Goal: Task Accomplishment & Management: Use online tool/utility

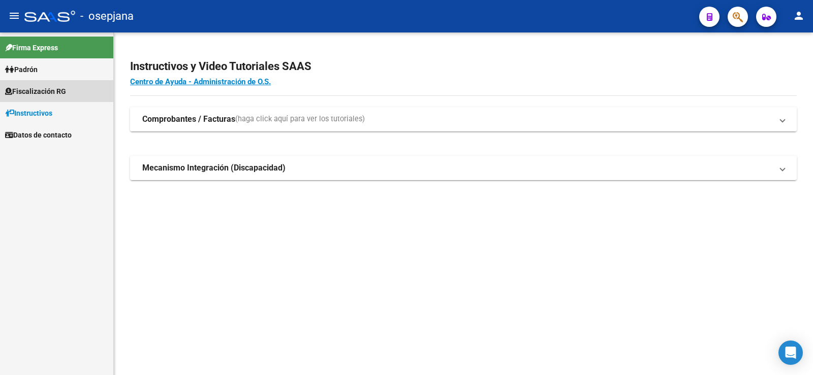
click at [41, 91] on span "Fiscalización RG" at bounding box center [35, 91] width 61 height 11
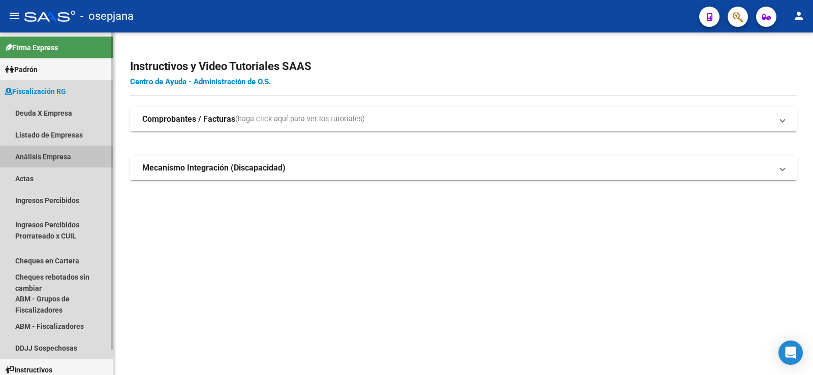
click at [33, 156] on link "Análisis Empresa" at bounding box center [56, 157] width 113 height 22
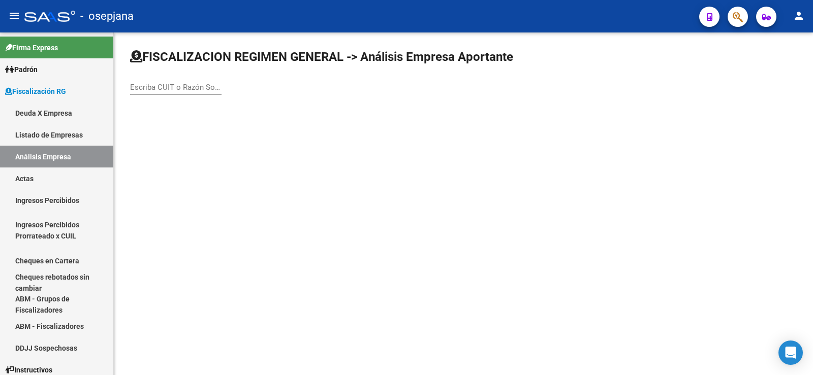
click at [165, 89] on input "Escriba CUIT o Razón Social para buscar" at bounding box center [175, 87] width 91 height 9
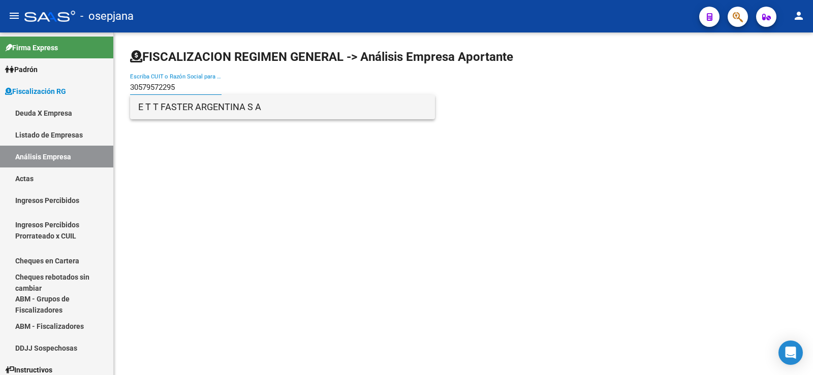
type input "30579572295"
click at [185, 110] on span "E T T FASTER ARGENTINA S A" at bounding box center [282, 107] width 289 height 24
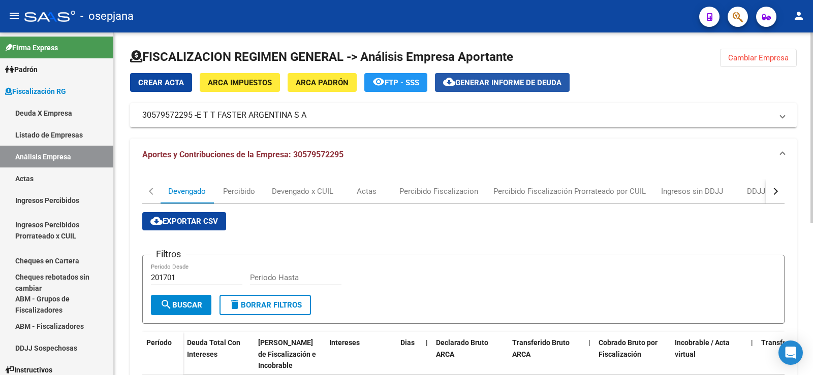
click at [491, 85] on span "Generar informe de deuda" at bounding box center [508, 82] width 106 height 9
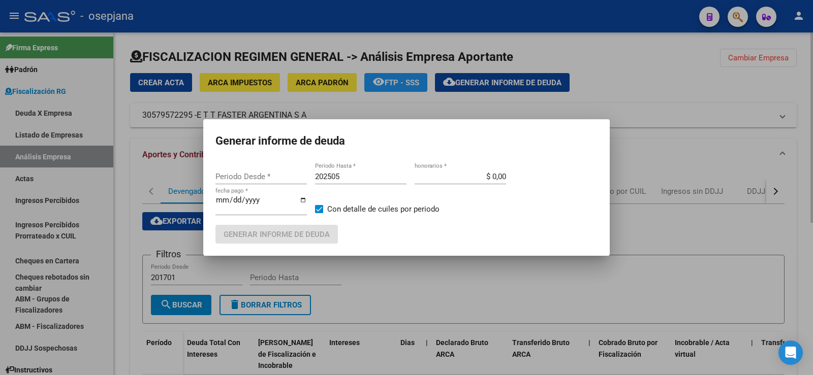
type input "202406"
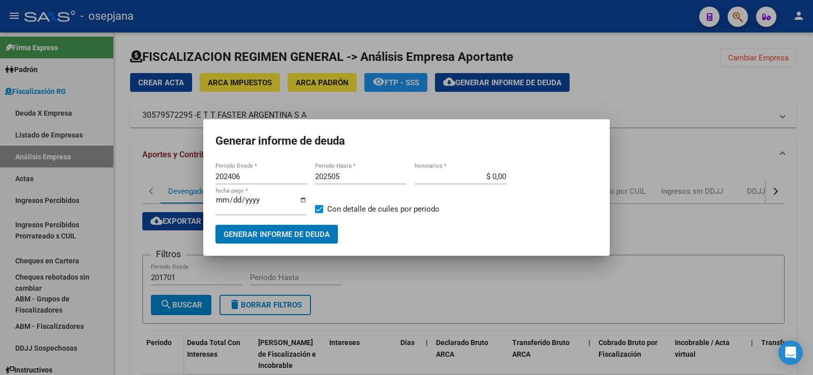
click at [341, 177] on input "202505" at bounding box center [360, 176] width 91 height 9
type input "202408"
click at [503, 176] on input "$ 0,00" at bounding box center [460, 176] width 91 height 9
type input "$ 10,00"
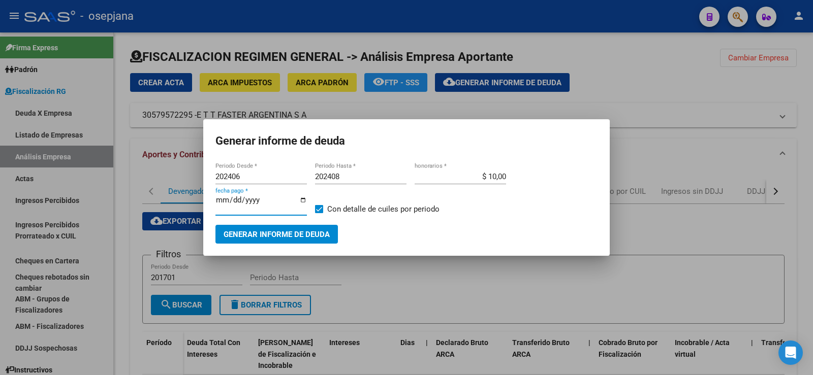
click at [232, 203] on input "[DATE]" at bounding box center [260, 204] width 91 height 16
click at [261, 233] on span "Generar informe de deuda" at bounding box center [277, 234] width 106 height 9
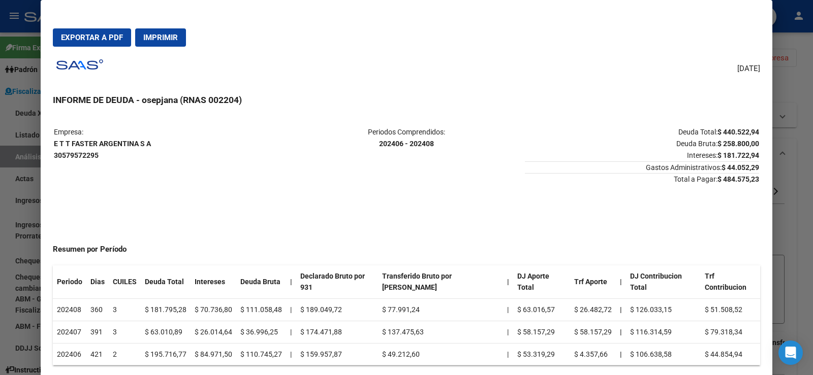
click at [24, 212] on div at bounding box center [406, 187] width 813 height 375
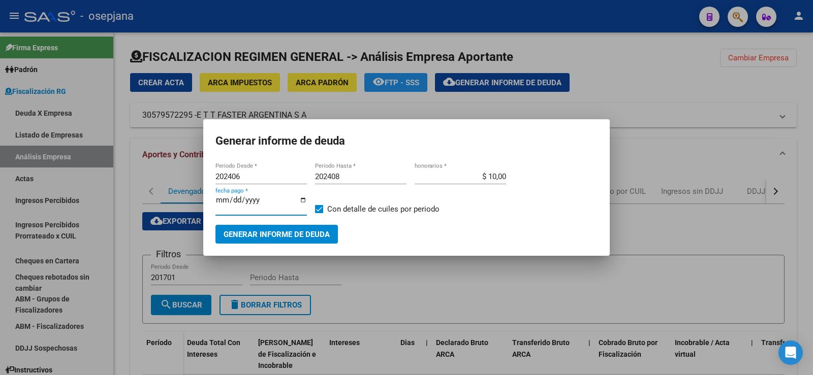
click at [232, 203] on input "[DATE]" at bounding box center [260, 204] width 91 height 16
type input "[DATE]"
click at [268, 233] on span "Generar informe de deuda" at bounding box center [277, 234] width 106 height 9
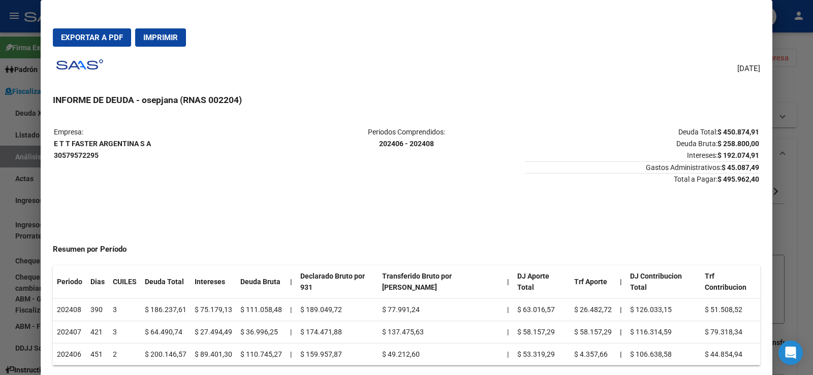
click at [80, 36] on span "Exportar a PDF" at bounding box center [92, 37] width 62 height 9
click at [12, 180] on div at bounding box center [406, 187] width 813 height 375
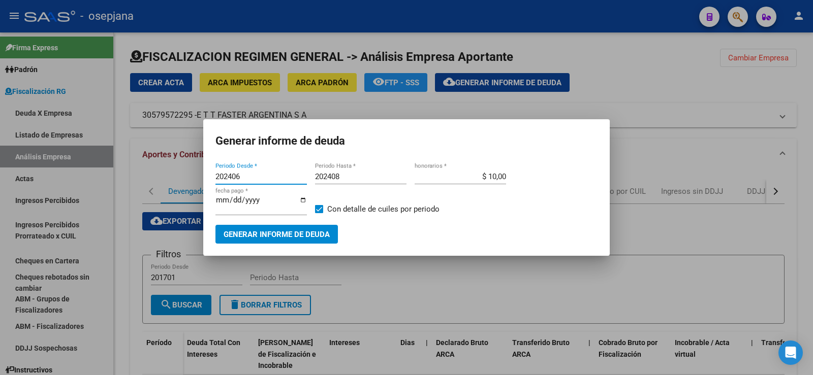
click at [241, 177] on input "202406" at bounding box center [260, 176] width 91 height 9
type input "202409"
click at [342, 179] on input "202408" at bounding box center [360, 176] width 91 height 9
type input "202411"
click at [234, 202] on input "[DATE]" at bounding box center [260, 204] width 91 height 16
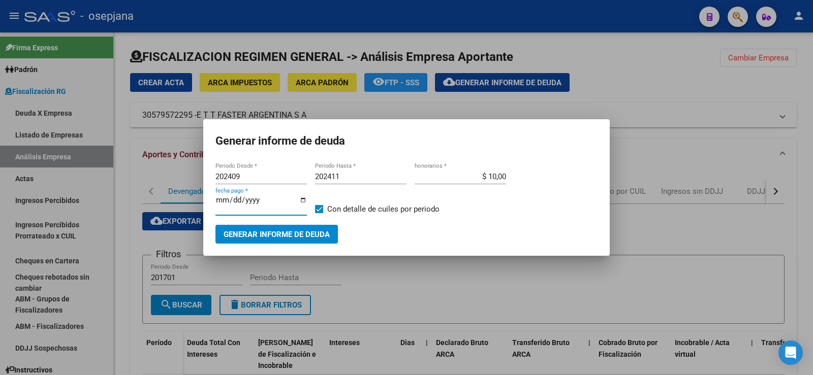
type input "[DATE]"
click at [272, 233] on span "Generar informe de deuda" at bounding box center [277, 234] width 106 height 9
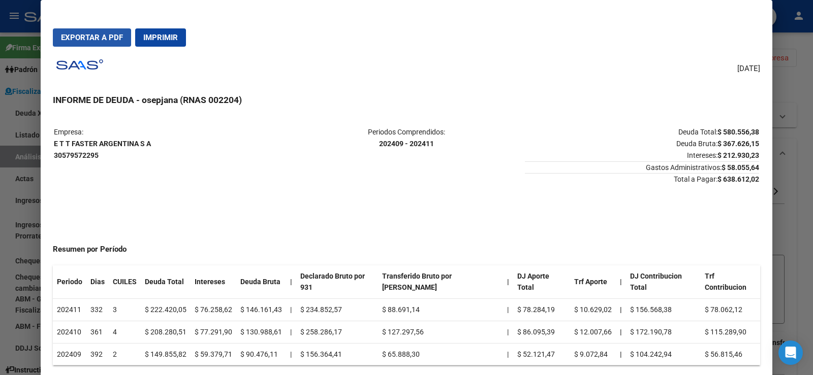
click at [90, 37] on span "Exportar a PDF" at bounding box center [92, 37] width 62 height 9
click at [20, 125] on div at bounding box center [406, 187] width 813 height 375
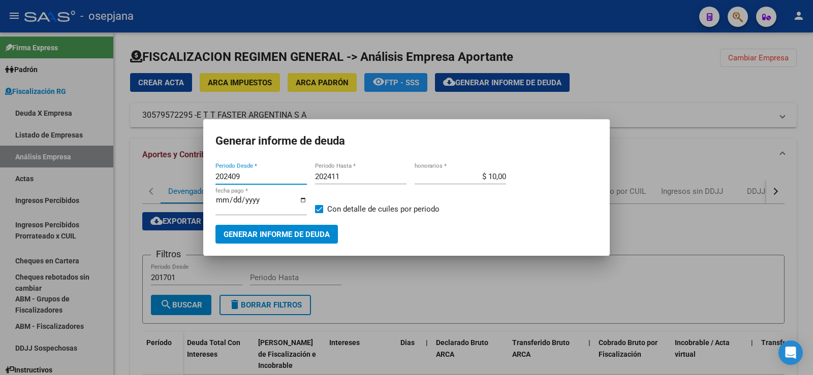
click at [240, 176] on input "202409" at bounding box center [260, 176] width 91 height 9
type input "202412"
click at [340, 177] on input "202411" at bounding box center [360, 176] width 91 height 9
type input "202503"
click at [232, 203] on input "[DATE]" at bounding box center [260, 204] width 91 height 16
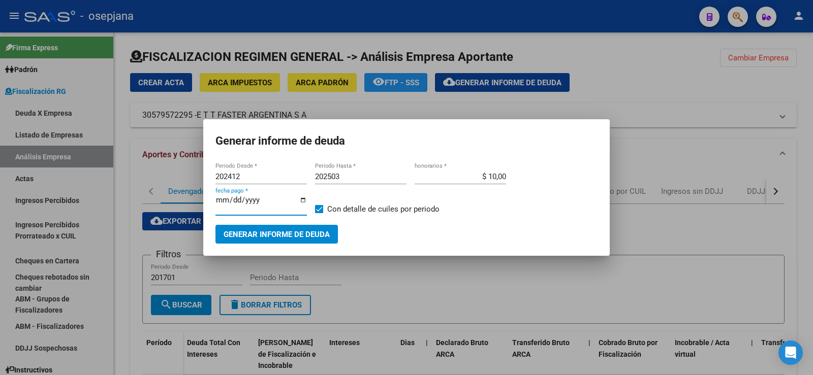
type input "[DATE]"
click at [263, 233] on span "Generar informe de deuda" at bounding box center [277, 234] width 106 height 9
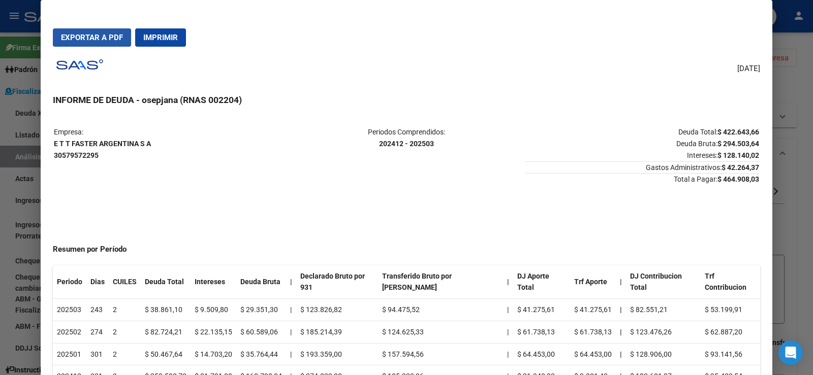
click at [83, 40] on span "Exportar a PDF" at bounding box center [92, 37] width 62 height 9
click at [19, 155] on div at bounding box center [406, 187] width 813 height 375
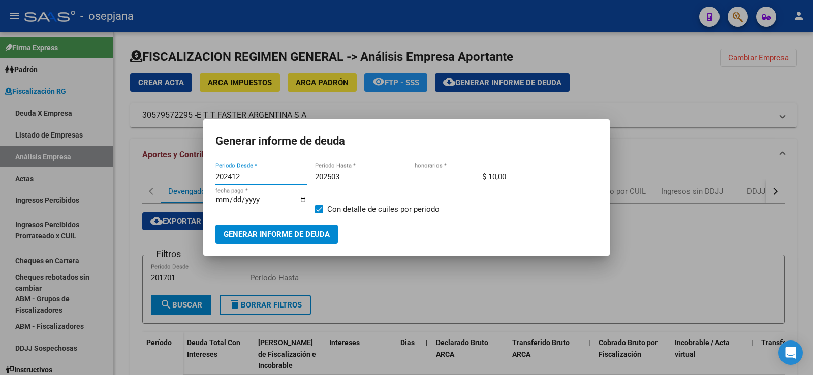
click at [241, 180] on input "202412" at bounding box center [260, 176] width 91 height 9
type input "202504"
click at [342, 175] on input "202503" at bounding box center [360, 176] width 91 height 9
type input "202507"
click at [231, 202] on input "[DATE]" at bounding box center [260, 204] width 91 height 16
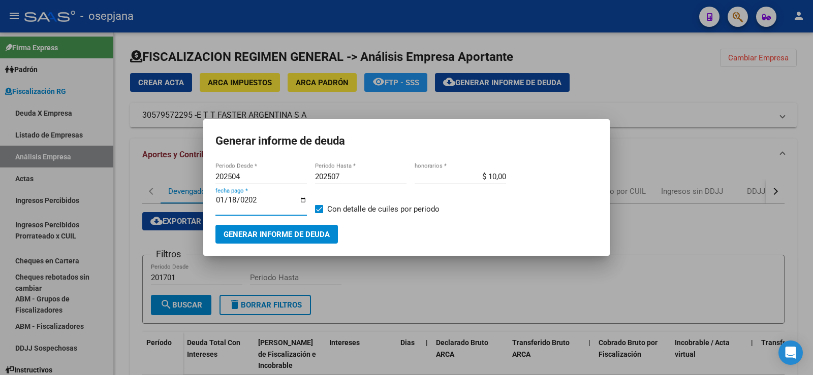
type input "[DATE]"
click at [273, 235] on span "Generar informe de deuda" at bounding box center [277, 234] width 106 height 9
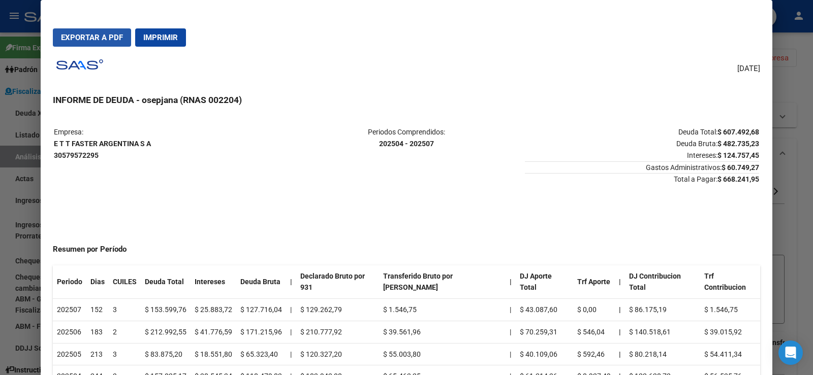
click at [93, 35] on span "Exportar a PDF" at bounding box center [92, 37] width 62 height 9
click at [92, 39] on span "Exportar a PDF" at bounding box center [92, 37] width 62 height 9
click at [91, 35] on span "Exportar a PDF" at bounding box center [92, 37] width 62 height 9
